Goal: Task Accomplishment & Management: Complete application form

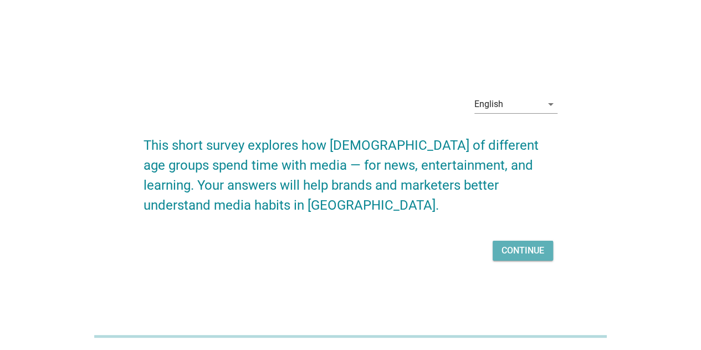
click at [528, 250] on div "Continue" at bounding box center [523, 250] width 43 height 13
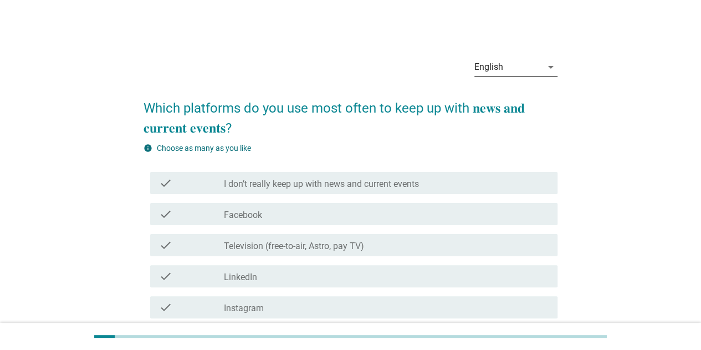
click at [542, 65] on div "arrow_drop_down" at bounding box center [550, 66] width 16 height 13
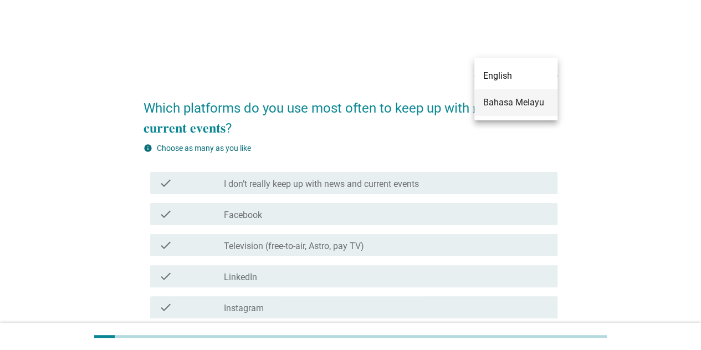
click at [506, 108] on div "Bahasa Melayu" at bounding box center [516, 102] width 65 height 13
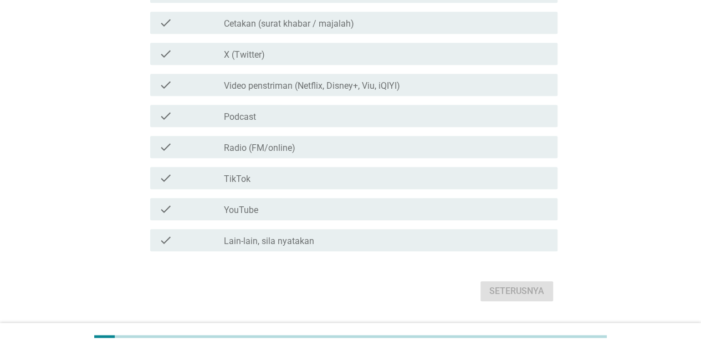
scroll to position [377, 0]
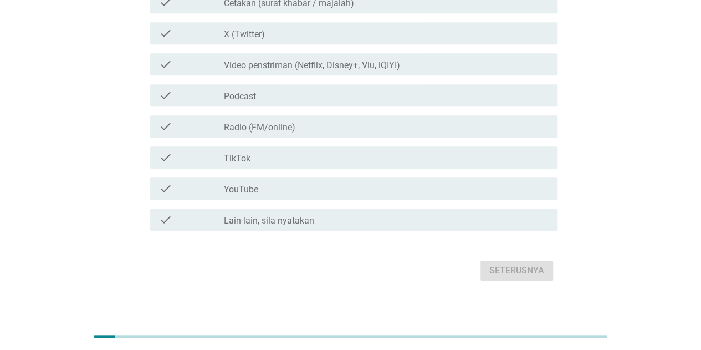
click at [439, 185] on div "check check_box_outline_blank YouTube" at bounding box center [354, 188] width 408 height 22
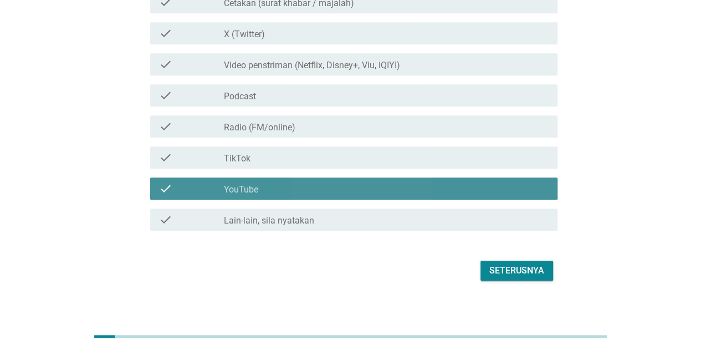
click at [436, 161] on div "check check_box_outline_blank TikTok" at bounding box center [351, 157] width 414 height 31
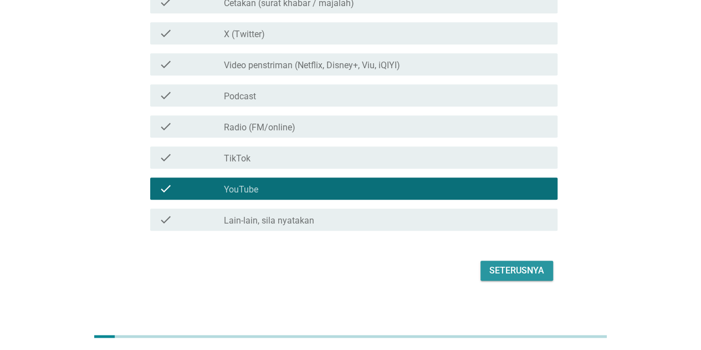
click at [517, 264] on div "Seterusnya" at bounding box center [517, 270] width 55 height 13
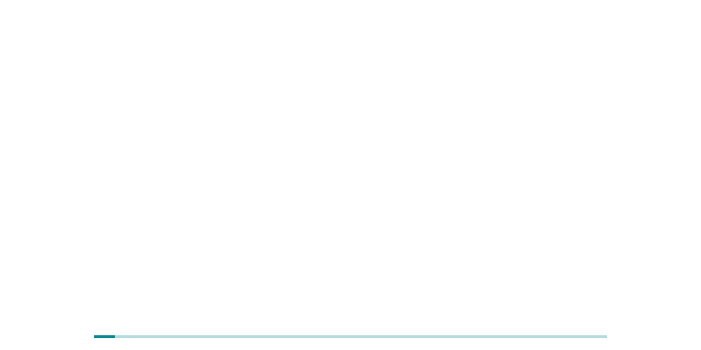
scroll to position [0, 0]
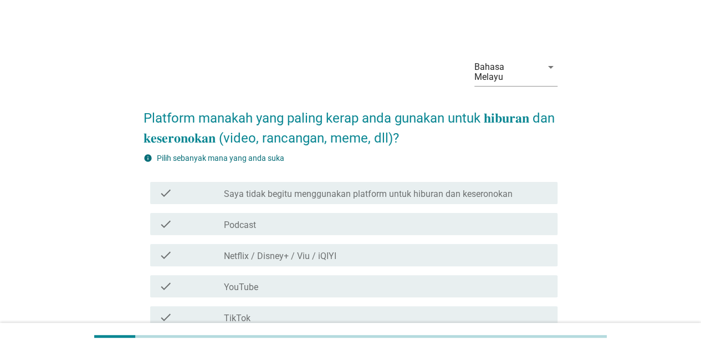
click at [378, 240] on div "check check_box_outline_blank Netflix / Disney+ / Viu / iQIYI" at bounding box center [351, 255] width 414 height 31
click at [380, 248] on div "check_box_outline_blank Netflix / Disney+ / Viu / iQIYI" at bounding box center [386, 254] width 325 height 13
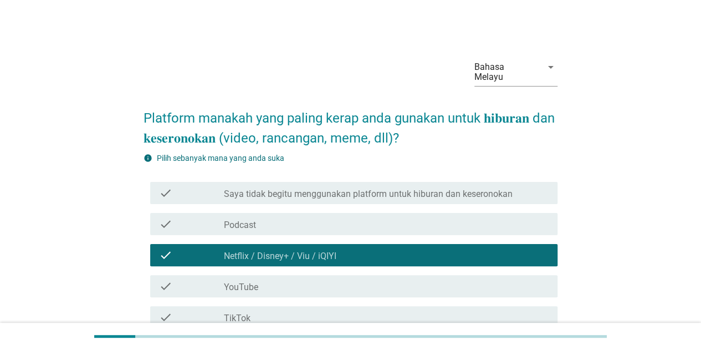
click at [381, 275] on div "check check_box_outline_blank YouTube" at bounding box center [354, 286] width 408 height 22
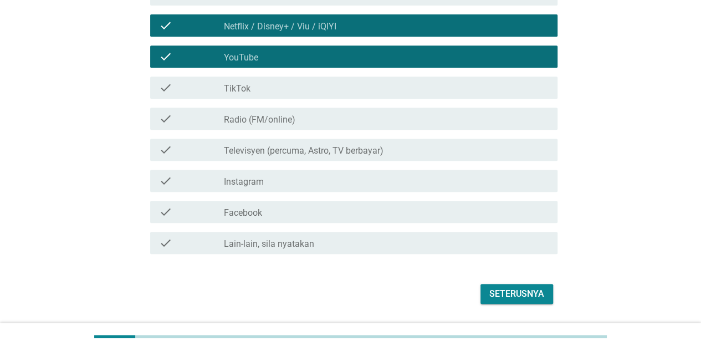
scroll to position [253, 0]
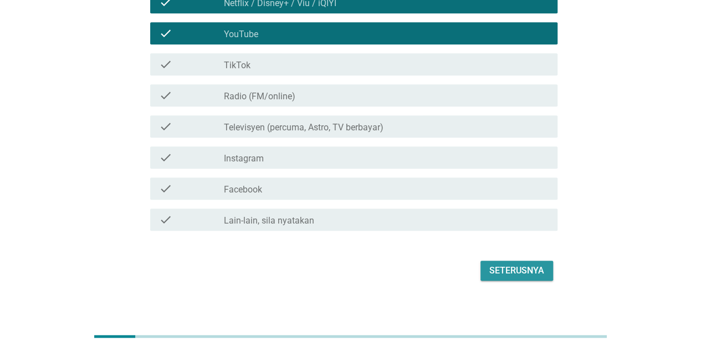
click at [538, 264] on div "Seterusnya" at bounding box center [517, 270] width 55 height 13
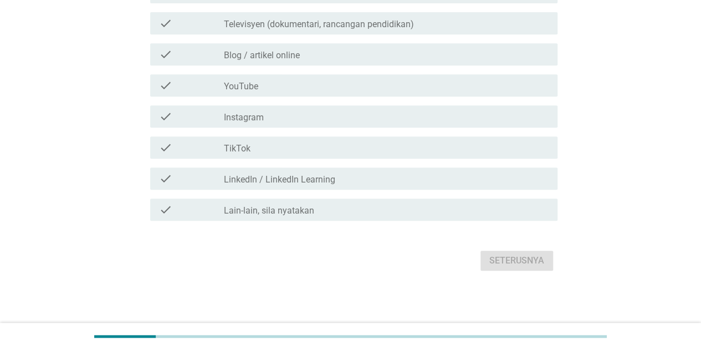
scroll to position [0, 0]
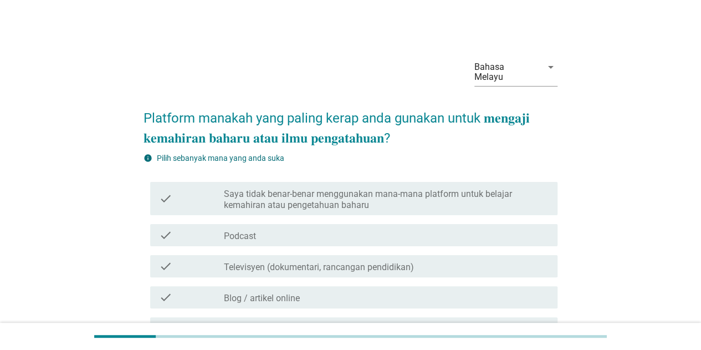
click at [424, 189] on label "Saya tidak benar-benar menggunakan mana-mana platform untuk belajar kemahiran a…" at bounding box center [386, 200] width 325 height 22
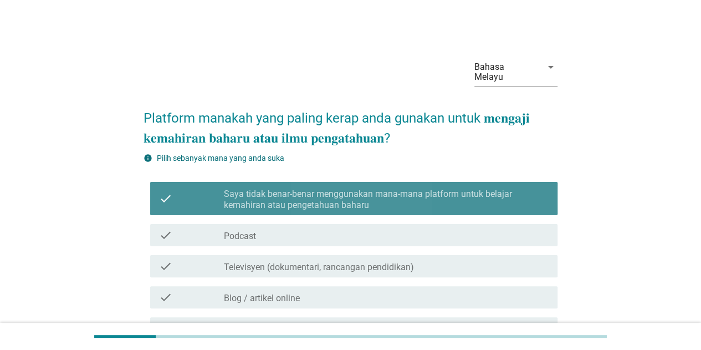
click at [390, 209] on div "check check_box Saya tidak benar-benar menggunakan mana-mana platform untuk bel…" at bounding box center [351, 322] width 414 height 291
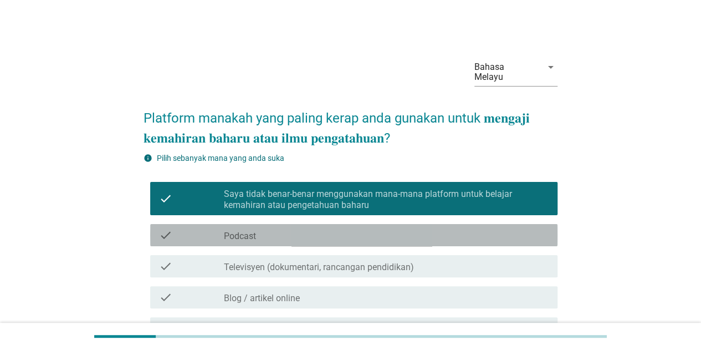
click at [391, 228] on div "check_box_outline_blank Podcast" at bounding box center [386, 234] width 325 height 13
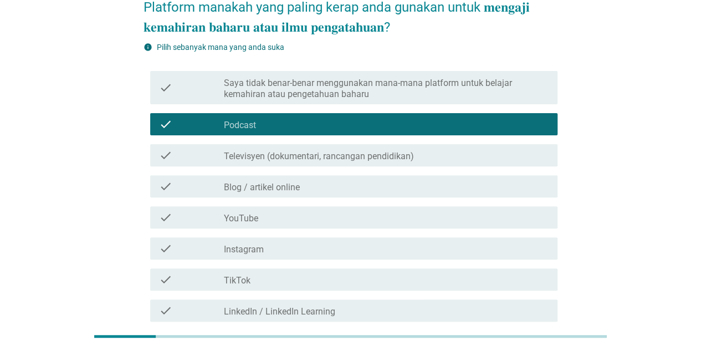
scroll to position [67, 0]
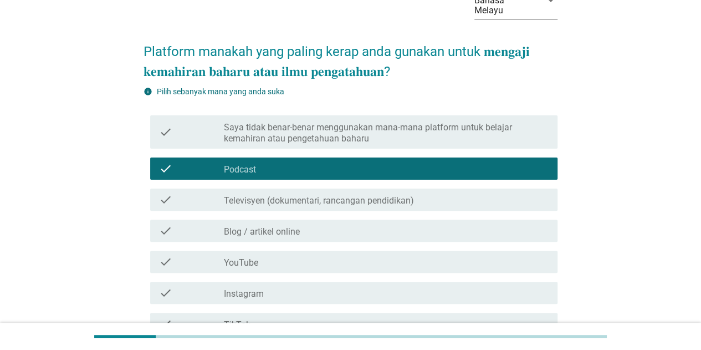
drag, startPoint x: 294, startPoint y: 189, endPoint x: 289, endPoint y: 202, distance: 14.6
click at [294, 195] on label "Televisyen (dokumentari, rancangan pendidikan)" at bounding box center [319, 200] width 190 height 11
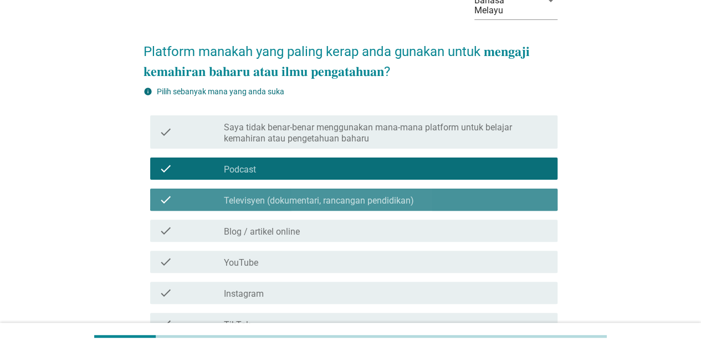
click at [285, 226] on label "Blog / artikel online" at bounding box center [262, 231] width 76 height 11
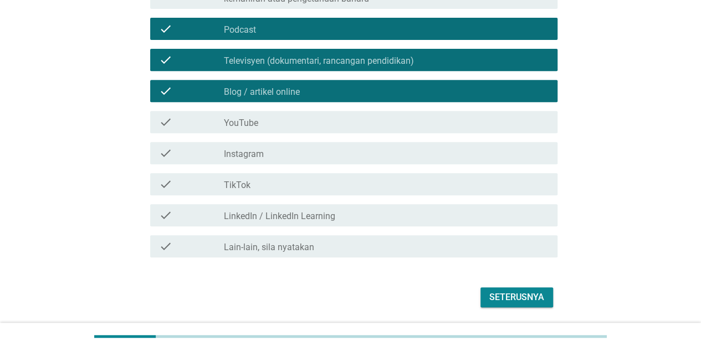
scroll to position [233, 0]
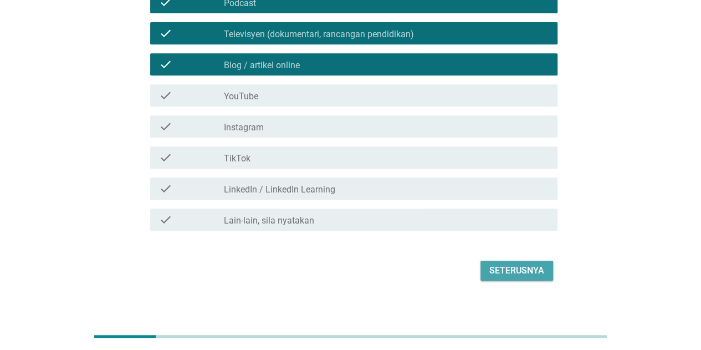
click at [532, 264] on div "Seterusnya" at bounding box center [517, 270] width 55 height 13
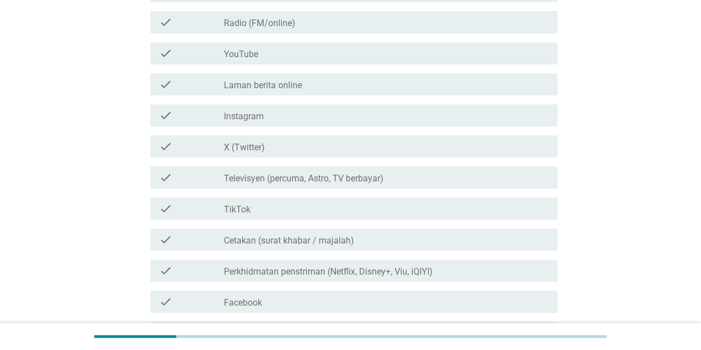
scroll to position [0, 0]
